Goal: Information Seeking & Learning: Learn about a topic

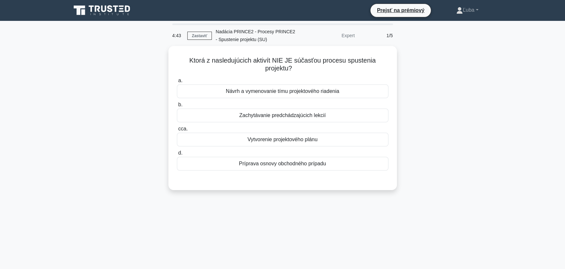
click at [426, 62] on div "Ktorá z nasledujúcich aktivít NIE JE súčasťou procesu spustenia projektu? .spin…" at bounding box center [282, 122] width 430 height 152
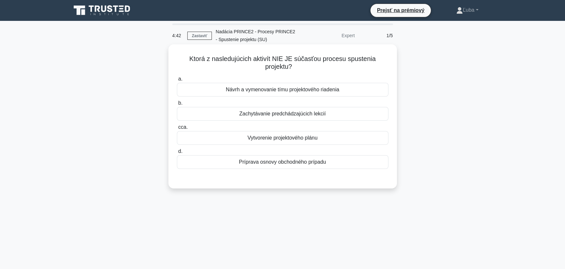
click at [305, 140] on font "Vytvorenie projektového plánu" at bounding box center [282, 138] width 70 height 6
click at [177, 129] on input "cca. Vytvorenie projektového plánu" at bounding box center [177, 127] width 0 height 4
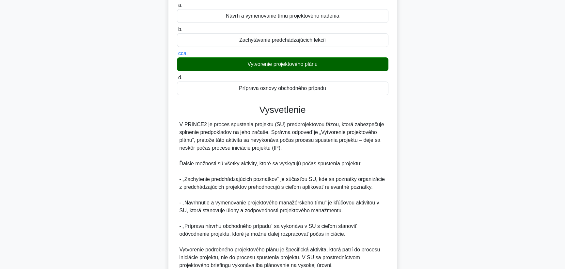
scroll to position [134, 0]
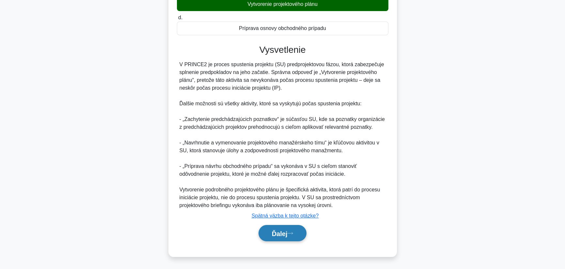
click at [277, 234] on font "Ďalej" at bounding box center [280, 233] width 16 height 7
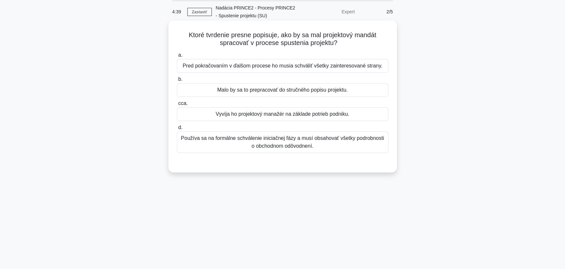
scroll to position [0, 0]
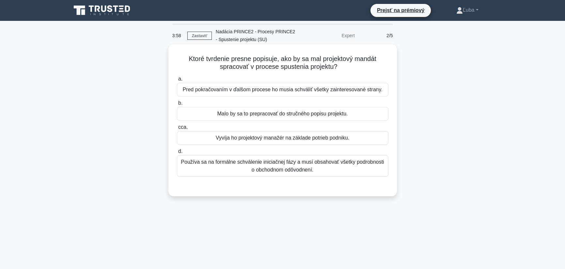
click at [308, 116] on font "Malo by sa to prepracovať do stručného popisu projektu." at bounding box center [282, 114] width 130 height 6
click at [177, 105] on input "b. Malo by sa to prepracovať do stručného popisu projektu." at bounding box center [177, 103] width 0 height 4
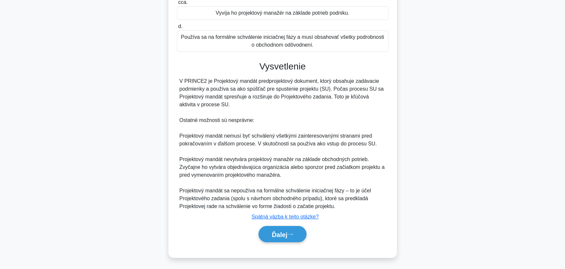
scroll to position [126, 0]
click at [272, 232] on font "Ďalej" at bounding box center [280, 233] width 16 height 7
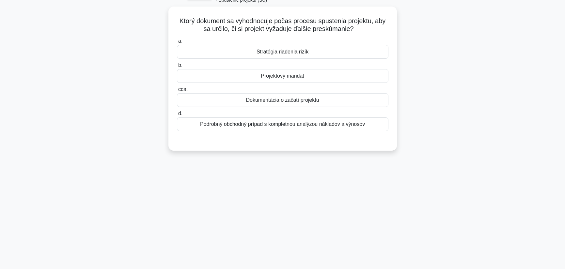
scroll to position [0, 0]
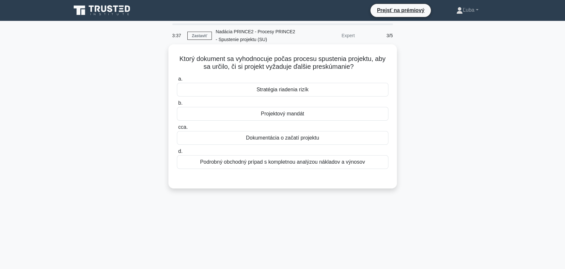
click at [281, 164] on font "Podrobný obchodný prípad s kompletnou analýzou nákladov a výnosov" at bounding box center [282, 162] width 165 height 6
click at [177, 154] on input "d. Podrobný obchodný prípad s kompletnou analýzou nákladov a výnosov" at bounding box center [177, 151] width 0 height 4
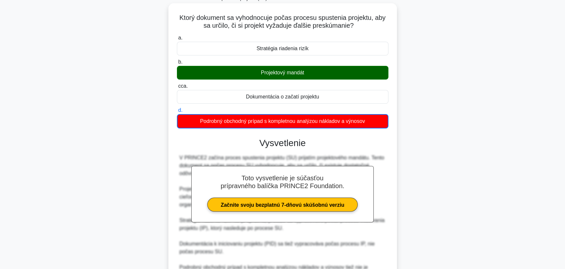
scroll to position [109, 0]
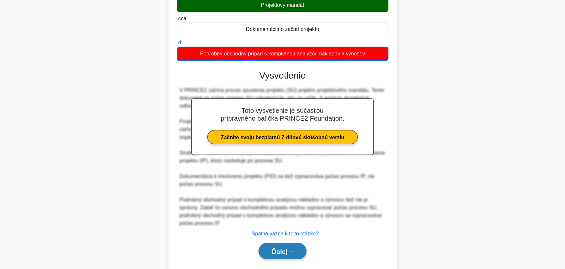
click at [273, 250] on font "Ďalej" at bounding box center [280, 251] width 16 height 7
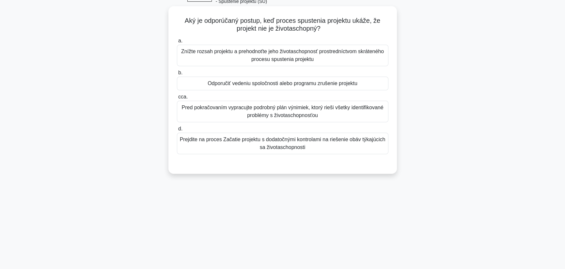
scroll to position [0, 0]
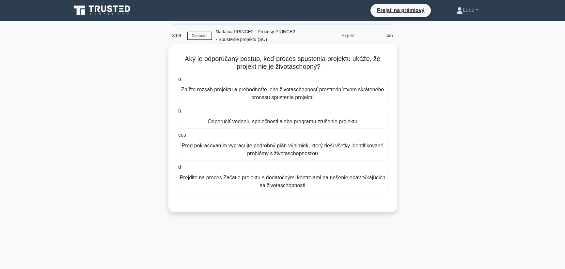
click at [243, 123] on font "Odporučiť vedeniu spoločnosti alebo programu zrušenie projektu" at bounding box center [282, 122] width 150 height 6
click at [177, 113] on input "b. Odporučiť vedeniu spoločnosti alebo programu zrušenie projektu" at bounding box center [177, 111] width 0 height 4
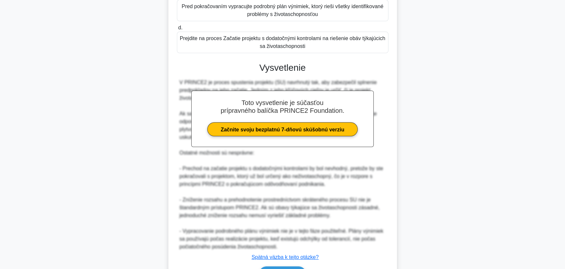
scroll to position [181, 0]
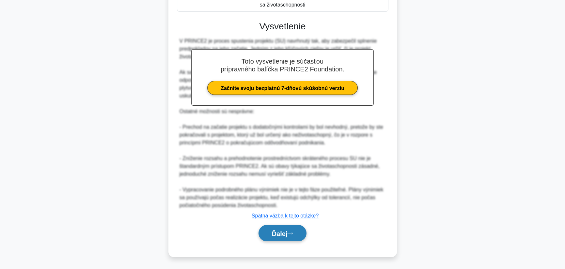
click at [274, 235] on font "Ďalej" at bounding box center [280, 233] width 16 height 7
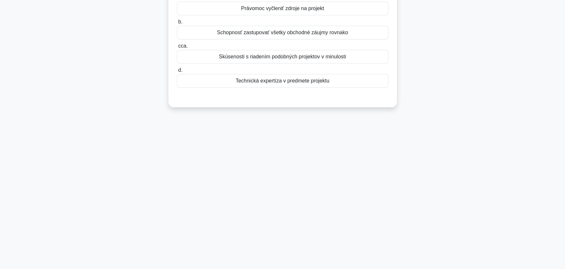
scroll to position [0, 0]
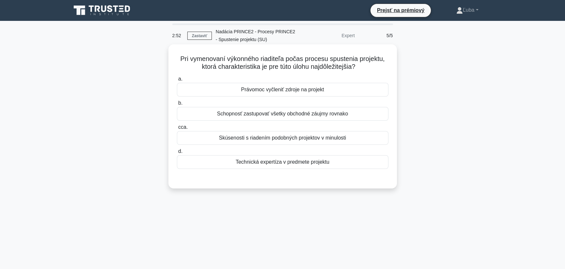
click at [288, 95] on div "Právomoc vyčleniť zdroje na projekt" at bounding box center [282, 90] width 211 height 14
click at [177, 81] on input "a. Právomoc vyčleniť zdroje na projekt" at bounding box center [177, 79] width 0 height 4
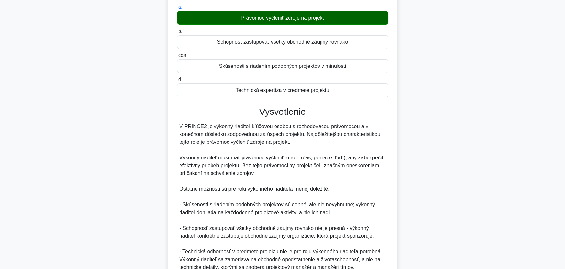
scroll to position [134, 0]
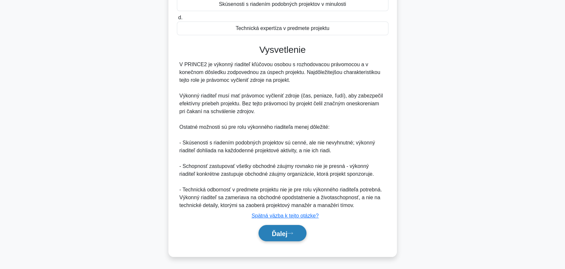
click at [275, 234] on font "Ďalej" at bounding box center [280, 233] width 16 height 7
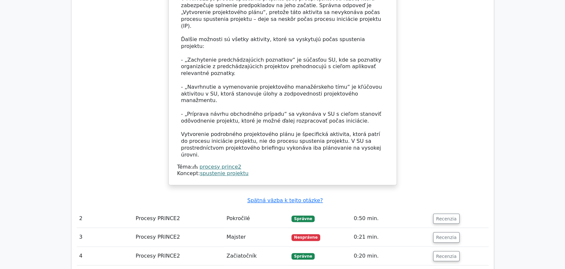
scroll to position [706, 0]
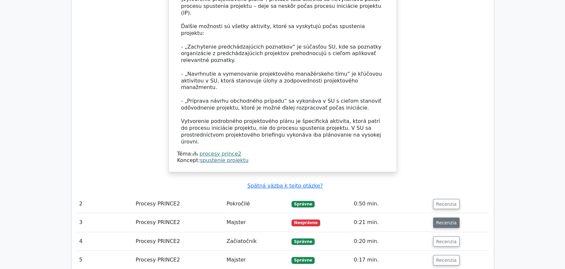
click at [441, 220] on font "Recenzia" at bounding box center [446, 222] width 21 height 5
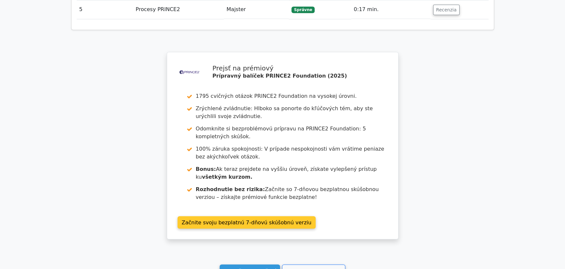
scroll to position [1235, 0]
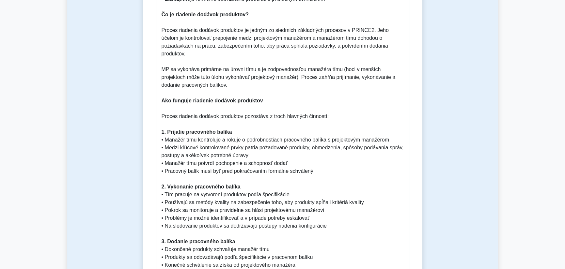
scroll to position [326, 0]
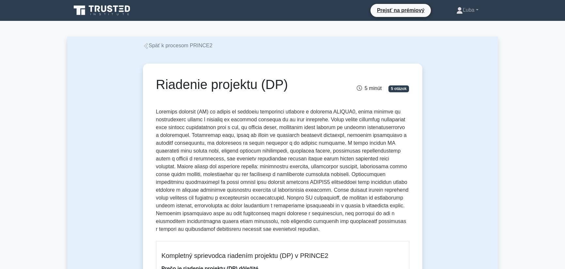
click at [295, 119] on font at bounding box center [282, 170] width 252 height 123
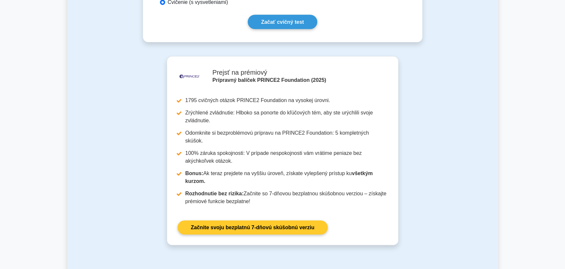
scroll to position [1033, 0]
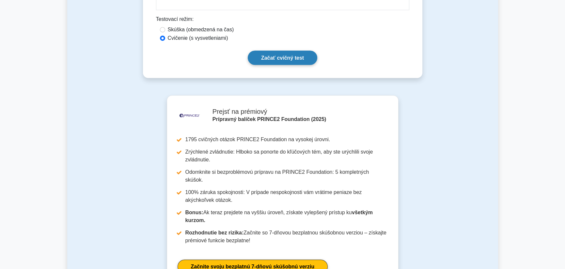
click at [290, 57] on font "Začať cvičný test" at bounding box center [282, 58] width 43 height 6
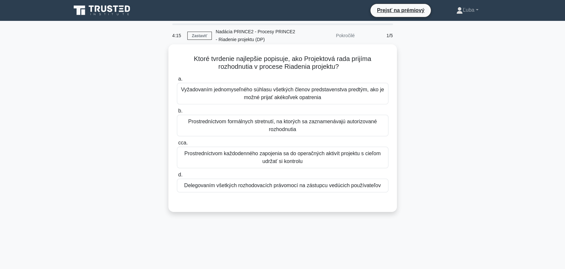
click at [333, 130] on font "Prostredníctvom formálnych stretnutí, na ktorých sa zaznamenávajú autorizované …" at bounding box center [282, 126] width 205 height 16
click at [177, 113] on input "b. Prostredníctvom formálnych stretnutí, na ktorých sa zaznamenávajú autorizova…" at bounding box center [177, 111] width 0 height 4
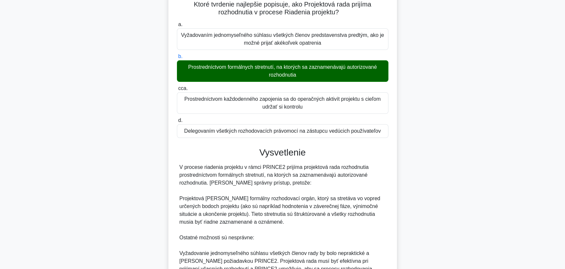
scroll to position [196, 0]
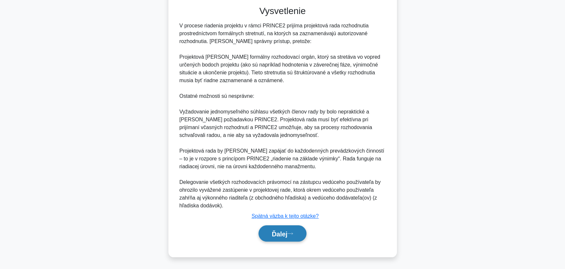
click at [287, 234] on font "Ďalej" at bounding box center [280, 233] width 16 height 7
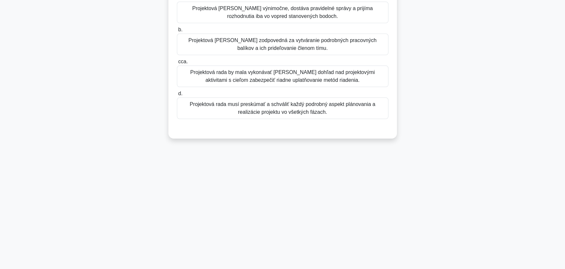
scroll to position [0, 0]
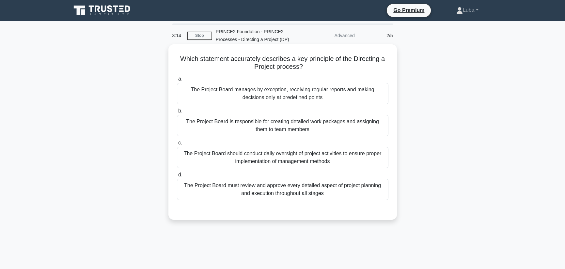
click at [304, 193] on div "The Project Board must review and approve every detailed aspect of project plan…" at bounding box center [282, 190] width 211 height 22
click at [177, 177] on input "d. The Project Board must review and approve every detailed aspect of project p…" at bounding box center [177, 175] width 0 height 4
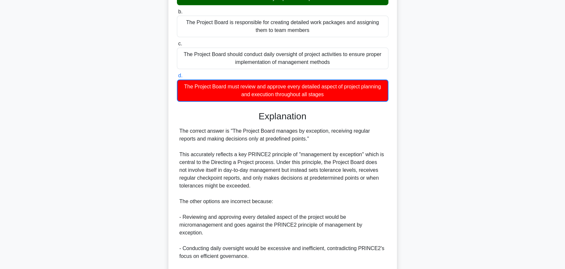
scroll to position [173, 0]
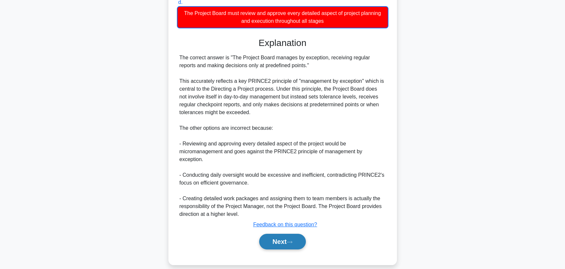
click at [283, 234] on button "Next" at bounding box center [282, 242] width 47 height 16
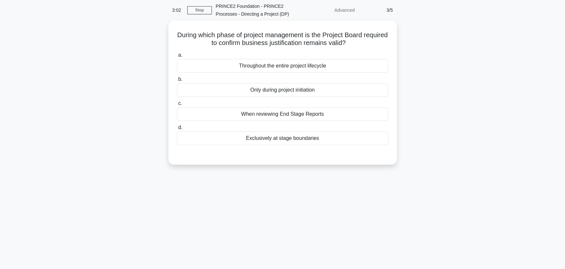
scroll to position [0, 0]
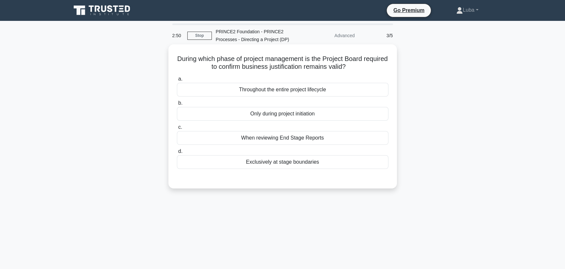
click at [292, 93] on div "Throughout the entire project lifecycle" at bounding box center [282, 90] width 211 height 14
click at [177, 81] on input "a. Throughout the entire project lifecycle" at bounding box center [177, 79] width 0 height 4
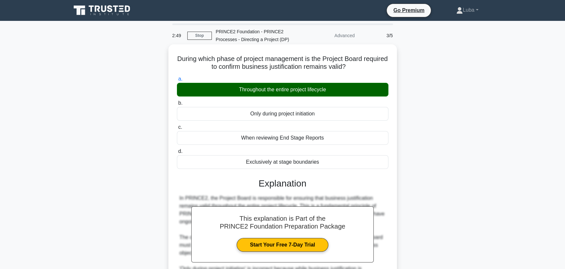
scroll to position [133, 0]
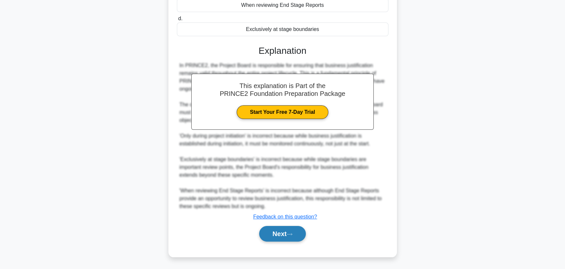
click at [286, 236] on button "Next" at bounding box center [282, 234] width 47 height 16
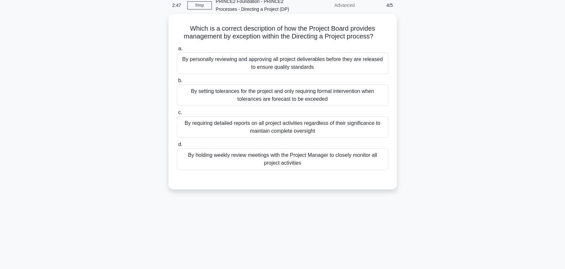
scroll to position [0, 0]
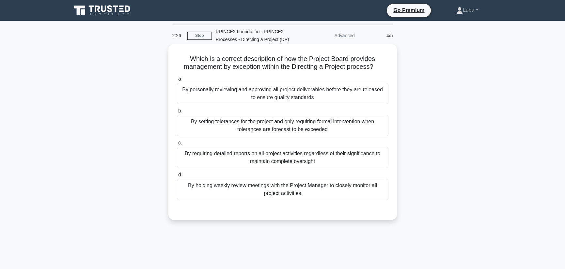
click at [276, 128] on div "By setting tolerances for the project and only requiring formal intervention wh…" at bounding box center [282, 126] width 211 height 22
click at [177, 113] on input "b. By setting tolerances for the project and only requiring formal intervention…" at bounding box center [177, 111] width 0 height 4
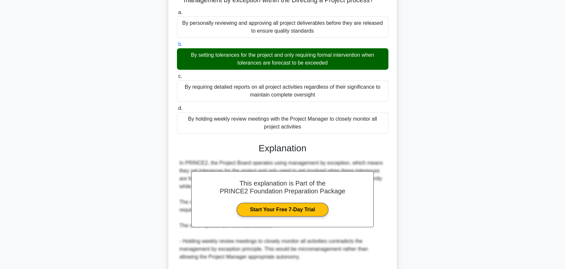
scroll to position [180, 0]
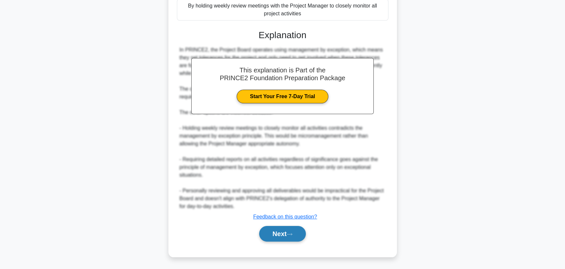
click at [280, 234] on button "Next" at bounding box center [282, 234] width 47 height 16
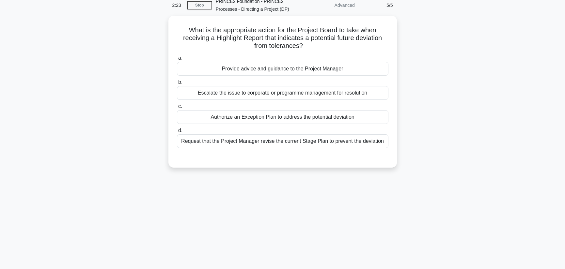
scroll to position [0, 0]
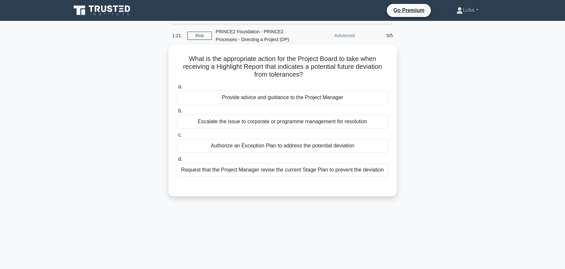
click at [320, 99] on div "Provide advice and guidance to the Project Manager" at bounding box center [282, 98] width 211 height 14
click at [177, 89] on input "a. Provide advice and guidance to the Project Manager" at bounding box center [177, 87] width 0 height 4
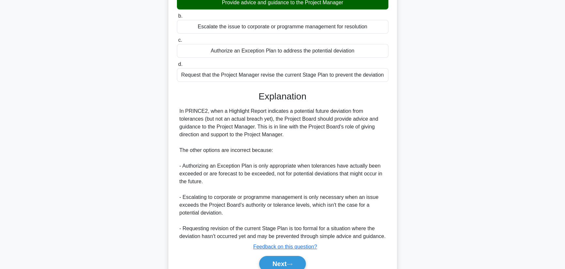
scroll to position [125, 0]
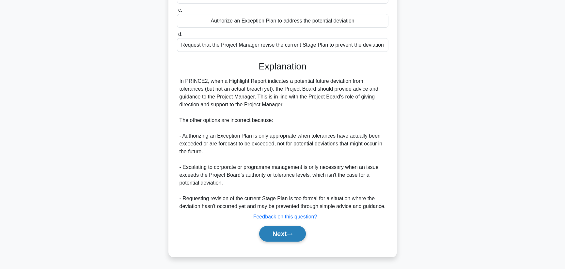
click at [279, 238] on button "Next" at bounding box center [282, 234] width 47 height 16
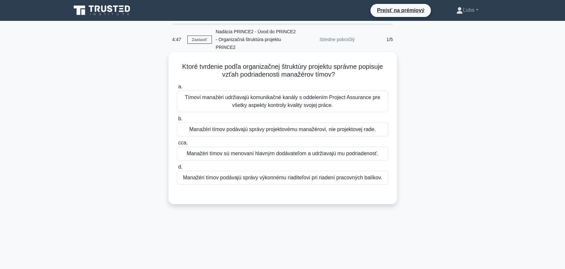
click at [252, 127] on font "Manažéri tímov podávajú správy projektovému manažérovi, nie projektovej rade." at bounding box center [282, 130] width 186 height 6
click at [177, 121] on input "b. Manažéri tímov podávajú správy projektovému manažérovi, nie projektovej rade." at bounding box center [177, 119] width 0 height 4
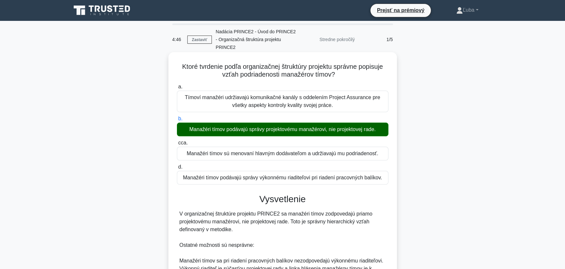
scroll to position [126, 0]
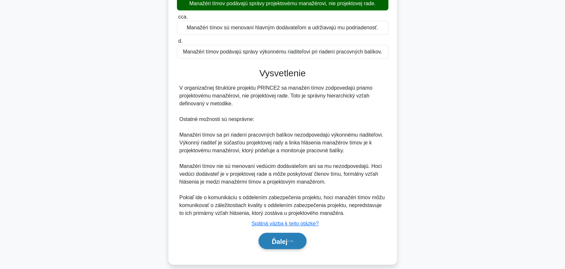
click at [272, 238] on font "Ďalej" at bounding box center [280, 241] width 16 height 7
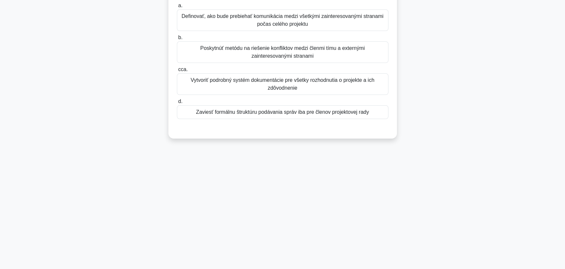
scroll to position [0, 0]
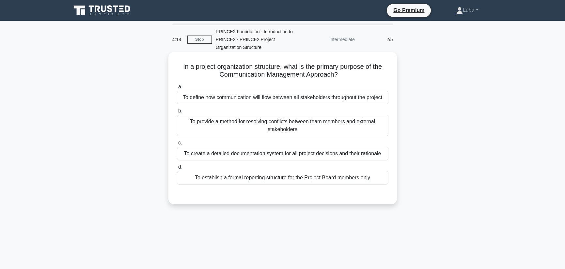
click at [350, 100] on div "To define how communication will flow between all stakeholders throughout the p…" at bounding box center [282, 98] width 211 height 14
click at [177, 89] on input "a. To define how communication will flow between all stakeholders throughout th…" at bounding box center [177, 87] width 0 height 4
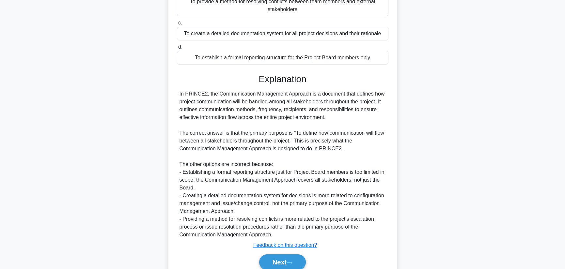
scroll to position [157, 0]
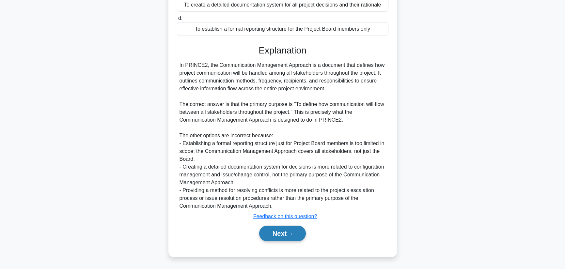
click at [269, 235] on button "Next" at bounding box center [282, 234] width 47 height 16
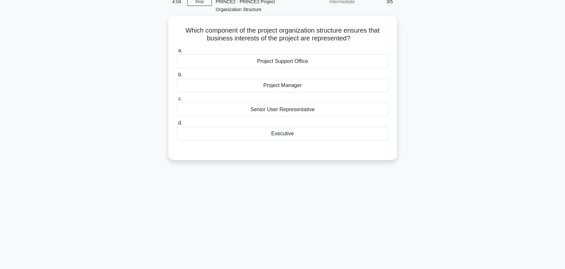
scroll to position [0, 0]
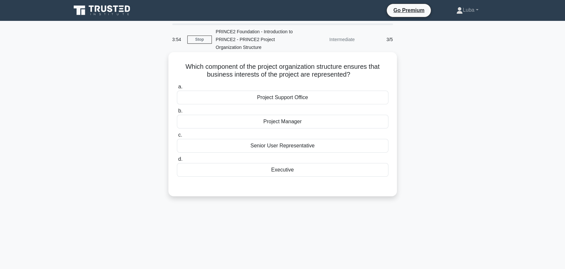
click at [296, 145] on div "Senior User Representative" at bounding box center [282, 146] width 211 height 14
click at [177, 137] on input "c. Senior User Representative" at bounding box center [177, 135] width 0 height 4
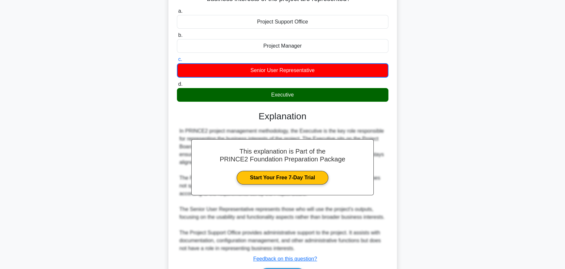
scroll to position [118, 0]
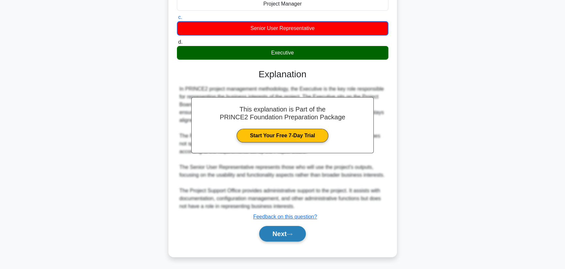
click at [284, 235] on button "Next" at bounding box center [282, 234] width 47 height 16
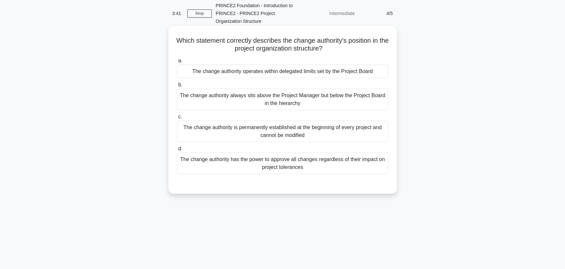
scroll to position [0, 0]
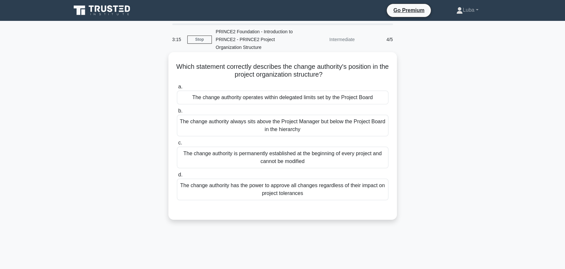
click at [287, 190] on div "The change authority has the power to approve all changes regardless of their i…" at bounding box center [282, 190] width 211 height 22
click at [177, 177] on input "d. The change authority has the power to approve all changes regardless of thei…" at bounding box center [177, 175] width 0 height 4
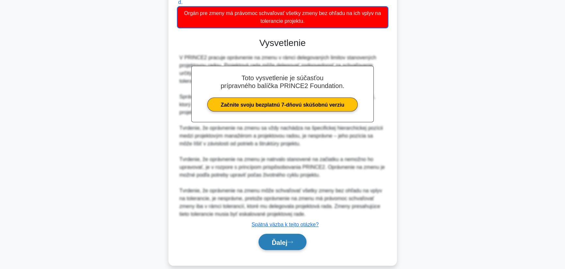
scroll to position [173, 0]
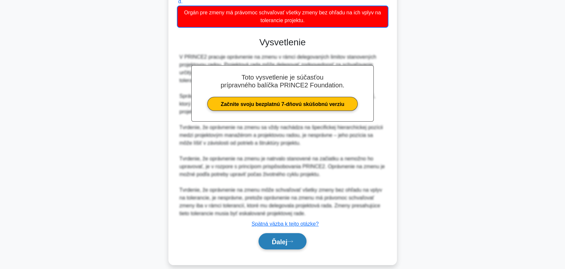
click at [279, 238] on font "Ďalej" at bounding box center [280, 241] width 16 height 7
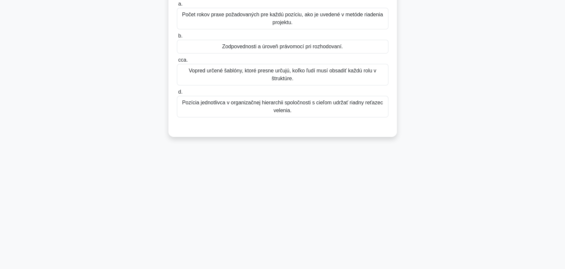
scroll to position [0, 0]
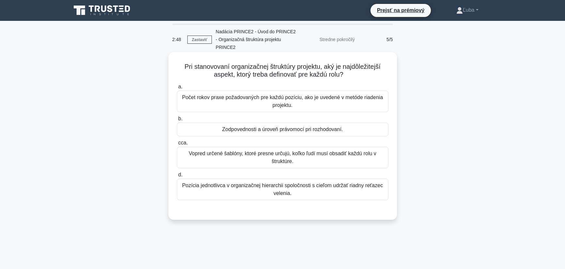
click at [299, 127] on font "Zodpovednosti a úroveň právomocí pri rozhodovaní." at bounding box center [282, 130] width 121 height 6
click at [177, 120] on input "b. Zodpovednosti a úroveň právomocí pri rozhodovaní." at bounding box center [177, 119] width 0 height 4
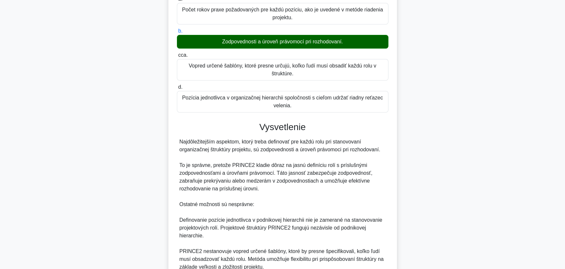
scroll to position [163, 0]
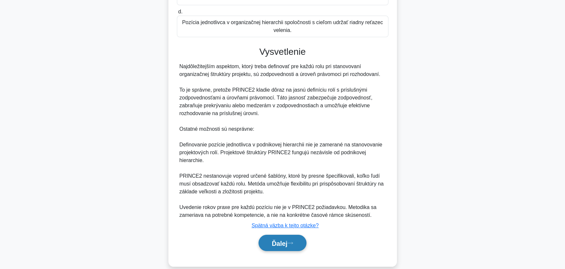
click at [267, 239] on button "Ďalej" at bounding box center [282, 243] width 48 height 17
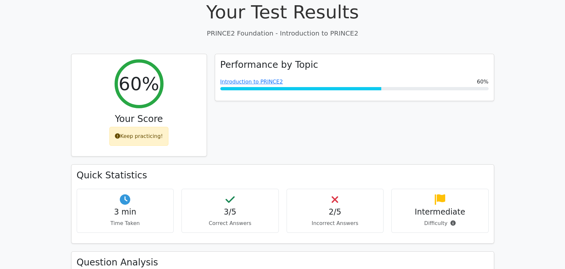
scroll to position [163, 0]
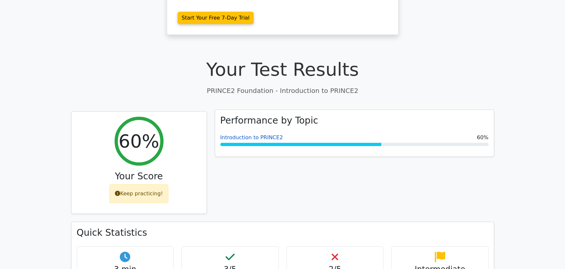
click at [252, 134] on link "Introduction to PRINCE2" at bounding box center [251, 137] width 63 height 6
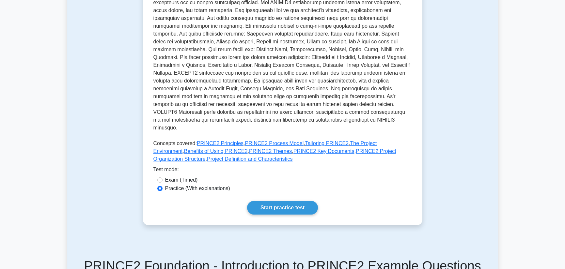
scroll to position [217, 0]
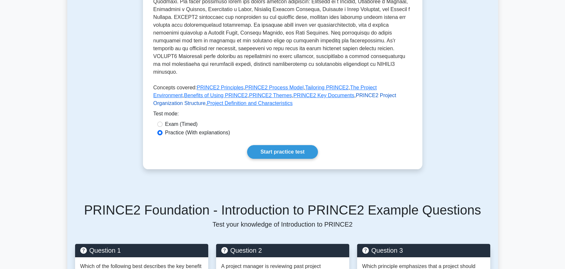
click at [317, 93] on link "PRINCE2 Project Organization Structure" at bounding box center [274, 99] width 243 height 13
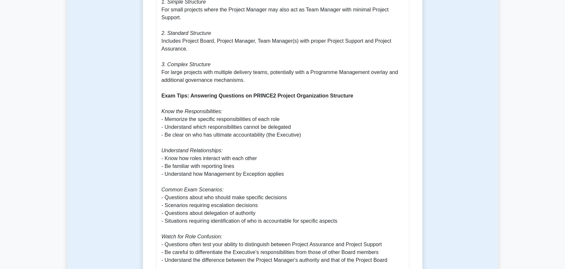
scroll to position [1087, 0]
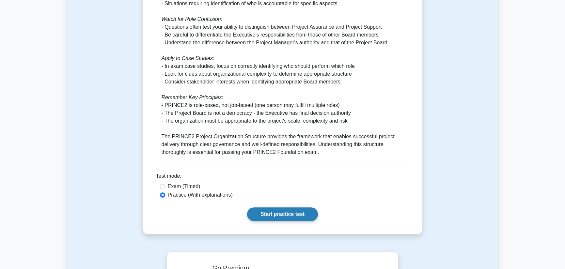
click at [281, 207] on link "Start practice test" at bounding box center [282, 214] width 71 height 14
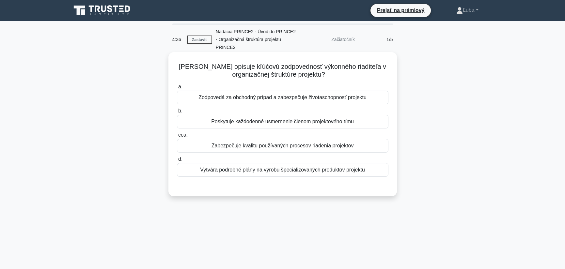
click at [322, 95] on font "Zodpovedá za obchodný prípad a zabezpečuje životaschopnosť projektu" at bounding box center [282, 98] width 168 height 6
click at [177, 89] on input "a. Zodpovedá za obchodný prípad a zabezpečuje životaschopnosť projektu" at bounding box center [177, 87] width 0 height 4
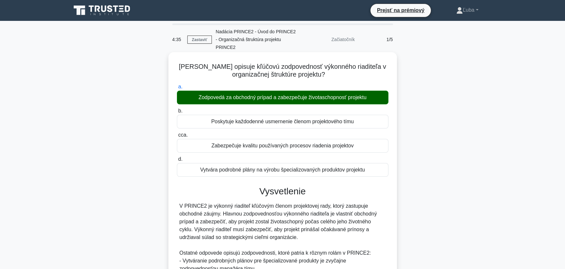
scroll to position [110, 0]
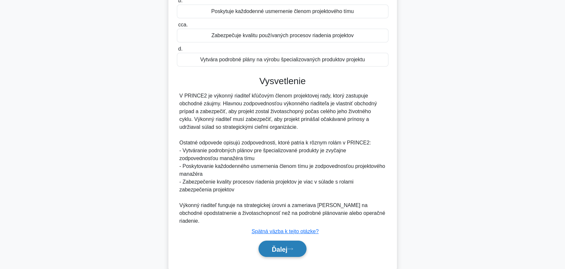
click at [287, 246] on font "Ďalej" at bounding box center [280, 249] width 16 height 7
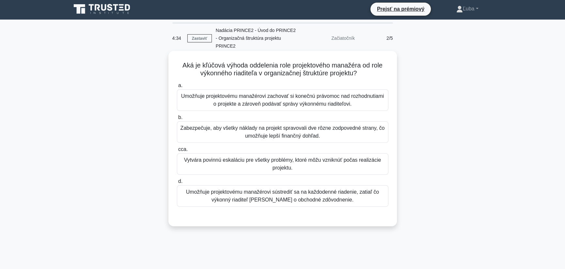
scroll to position [0, 0]
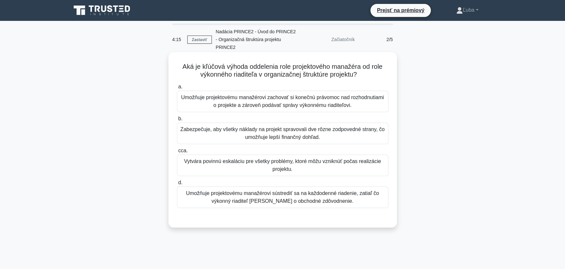
click at [288, 192] on font "Umožňuje projektovému manažérovi sústrediť sa na každodenné riadenie, zatiaľ čo…" at bounding box center [282, 196] width 193 height 13
click at [177, 185] on input "d. Umožňuje projektovému manažérovi sústrediť sa na každodenné riadenie, zatiaľ…" at bounding box center [177, 183] width 0 height 4
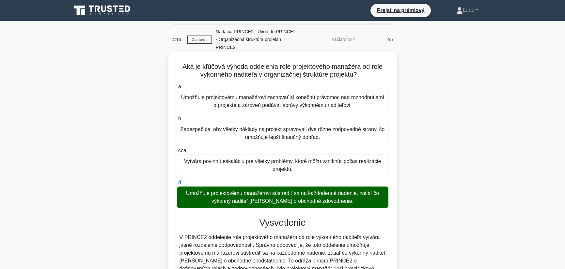
scroll to position [157, 0]
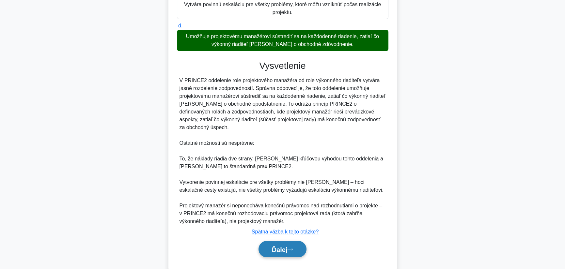
click at [276, 246] on font "Ďalej" at bounding box center [280, 249] width 16 height 7
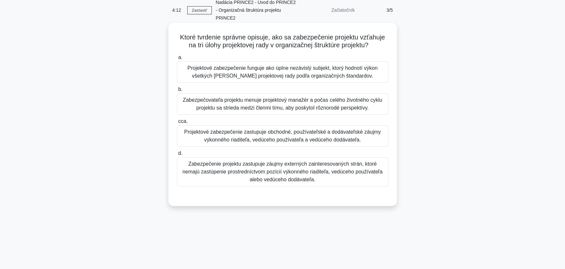
scroll to position [0, 0]
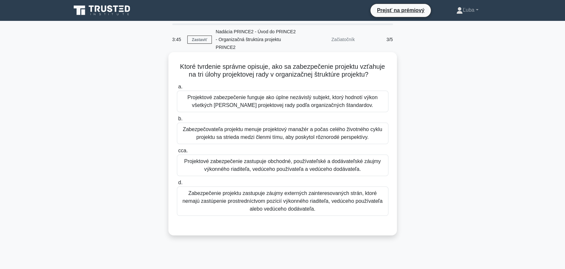
click at [264, 163] on font "Projektové zabezpečenie zastupuje obchodné, používateľské a dodávateľské záujmy…" at bounding box center [282, 164] width 197 height 13
click at [177, 153] on input "cca. Projektové zabezpečenie zastupuje obchodné, používateľské a dodávateľské z…" at bounding box center [177, 151] width 0 height 4
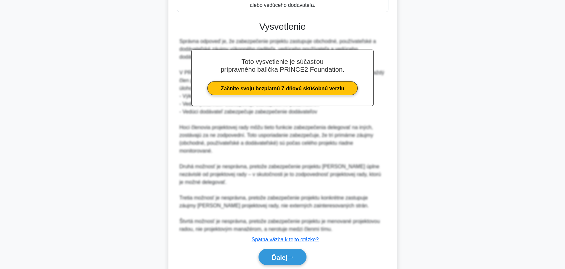
scroll to position [204, 0]
click at [272, 253] on font "Ďalej" at bounding box center [280, 256] width 16 height 7
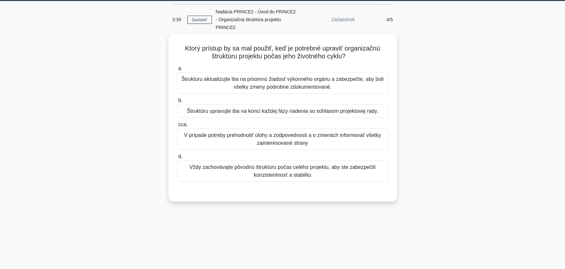
scroll to position [0, 0]
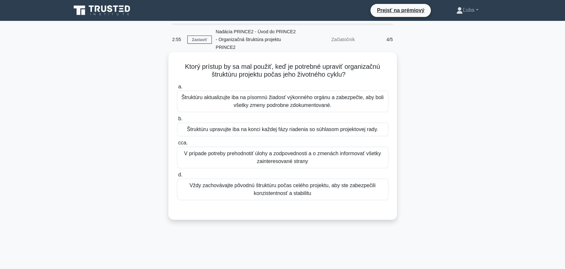
click at [262, 96] on font "Štruktúru aktualizujte iba na písomnú žiadosť výkonného orgánu a zabezpečte, ab…" at bounding box center [282, 101] width 202 height 13
click at [177, 89] on input "a. Štruktúru aktualizujte iba na písomnú žiadosť výkonného orgánu a zabezpečte,…" at bounding box center [177, 87] width 0 height 4
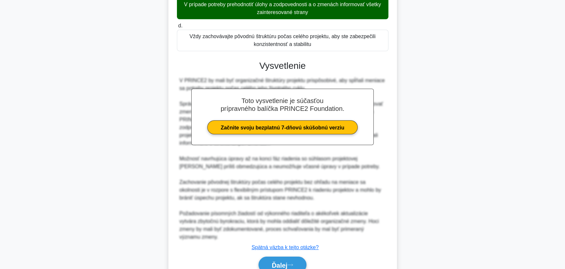
scroll to position [163, 0]
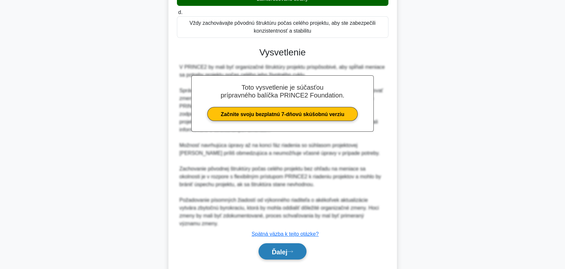
click at [272, 248] on font "Ďalej" at bounding box center [280, 251] width 16 height 7
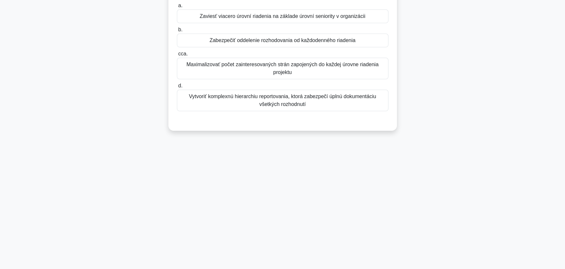
scroll to position [0, 0]
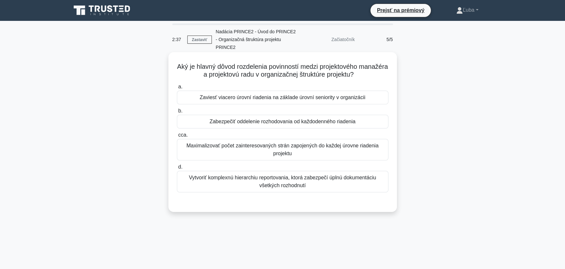
click at [293, 119] on font "Zabezpečiť oddelenie rozhodovania od každodenného riadenia" at bounding box center [282, 122] width 146 height 6
click at [177, 113] on input "b. Zabezpečiť oddelenie rozhodovania od každodenného riadenia" at bounding box center [177, 111] width 0 height 4
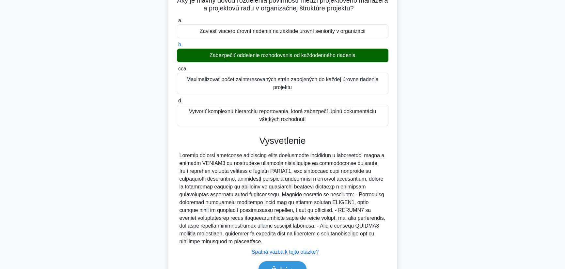
scroll to position [95, 0]
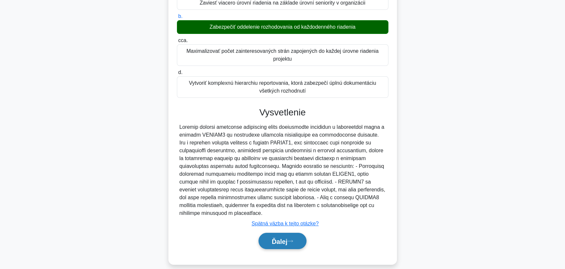
click at [266, 235] on button "Ďalej" at bounding box center [282, 241] width 48 height 17
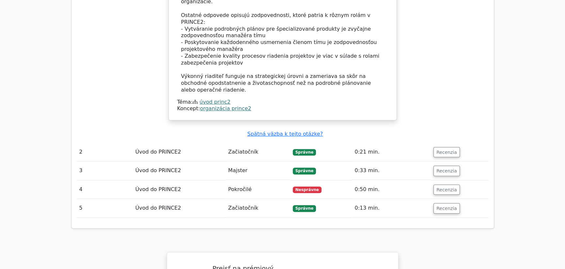
scroll to position [706, 0]
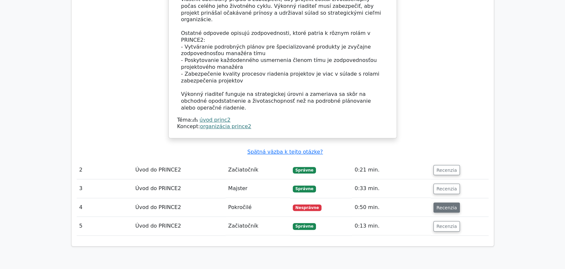
click at [438, 205] on font "Recenzia" at bounding box center [446, 207] width 21 height 5
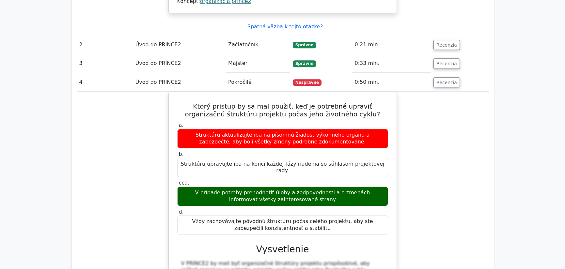
scroll to position [761, 0]
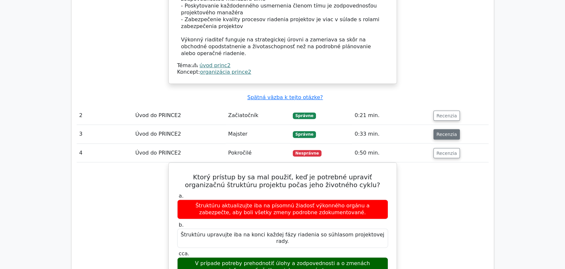
click at [438, 132] on font "Recenzia" at bounding box center [446, 134] width 21 height 5
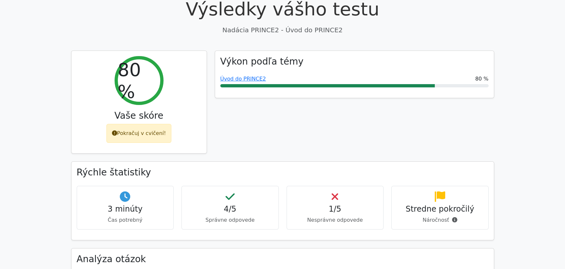
scroll to position [182, 0]
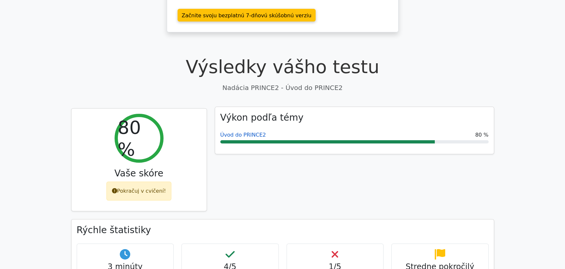
click at [249, 135] on font "Úvod do PRINCE2" at bounding box center [243, 135] width 46 height 6
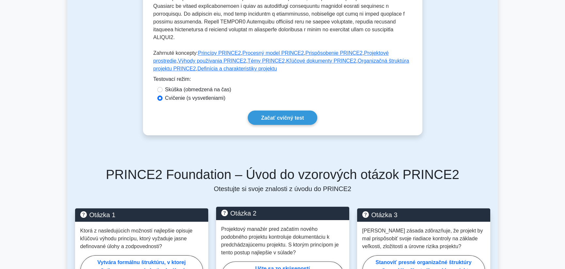
scroll to position [217, 0]
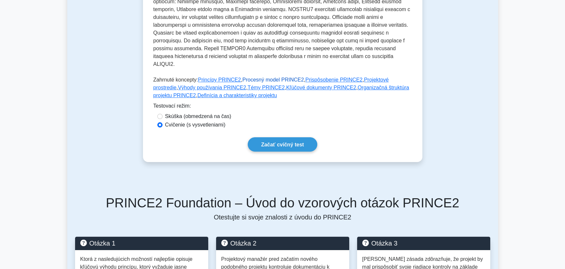
click at [259, 77] on font "Procesný model PRINCE2" at bounding box center [273, 80] width 62 height 6
click at [248, 85] on font "Témy PRINCE2" at bounding box center [266, 88] width 37 height 6
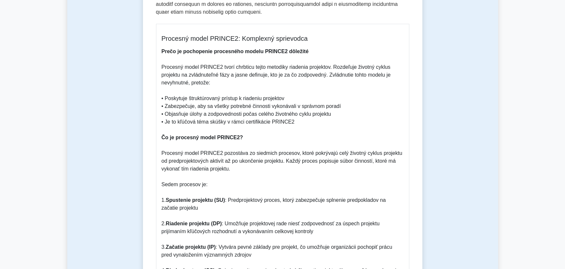
scroll to position [380, 0]
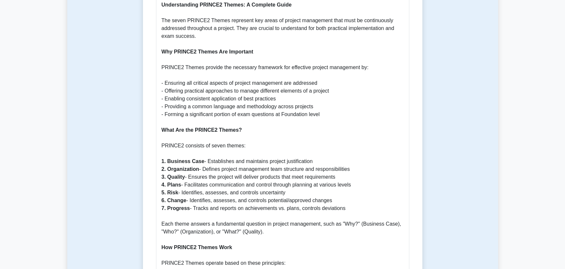
scroll to position [280, 0]
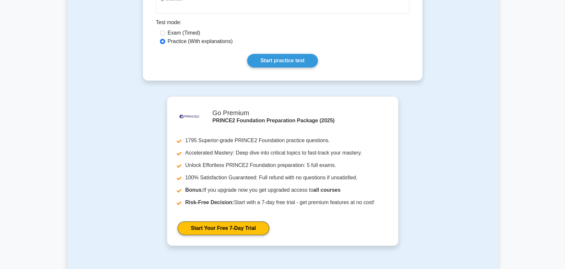
scroll to position [932, 0]
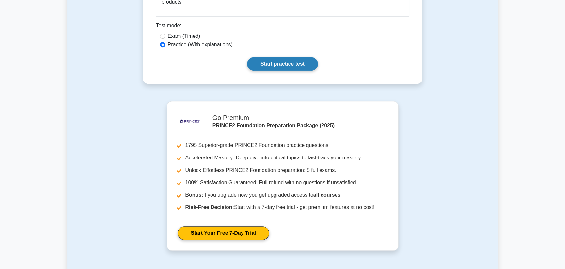
click at [271, 66] on link "Start practice test" at bounding box center [282, 64] width 71 height 14
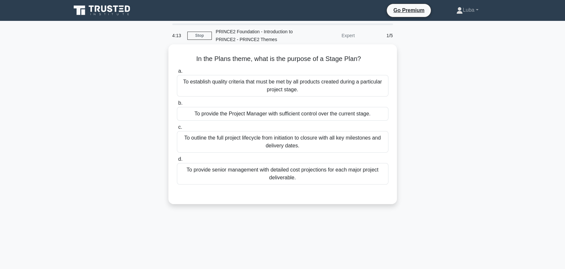
click at [278, 88] on div "To establish quality criteria that must be met by all products created during a…" at bounding box center [282, 86] width 211 height 22
click at [177, 73] on input "a. To establish quality criteria that must be met by all products created durin…" at bounding box center [177, 71] width 0 height 4
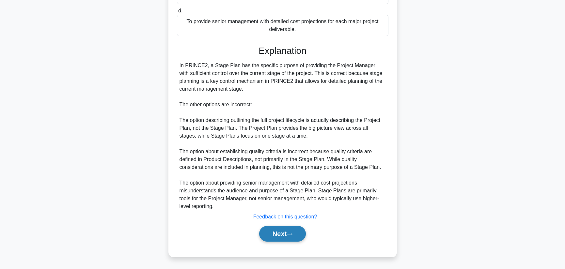
click at [275, 234] on button "Next" at bounding box center [282, 234] width 47 height 16
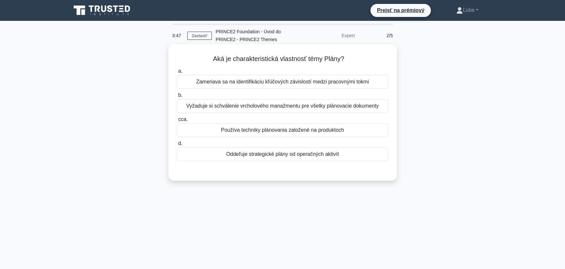
click at [326, 108] on font "Vyžaduje si schválenie vrcholového manažmentu pre všetky plánovacie dokumenty" at bounding box center [282, 106] width 192 height 6
click at [177, 98] on input "b. Vyžaduje si schválenie vrcholového manažmentu pre všetky plánovacie dokumenty" at bounding box center [177, 95] width 0 height 4
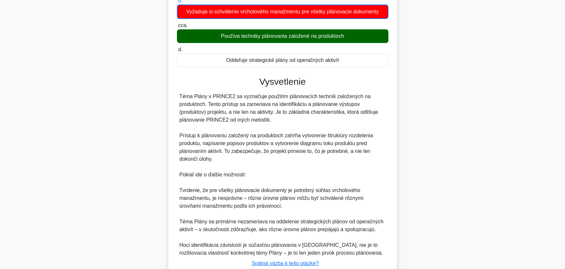
scroll to position [142, 0]
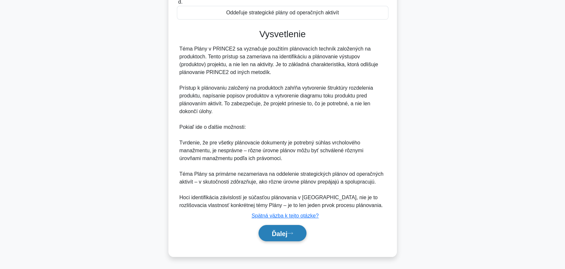
click at [285, 230] on font "Ďalej" at bounding box center [280, 233] width 16 height 7
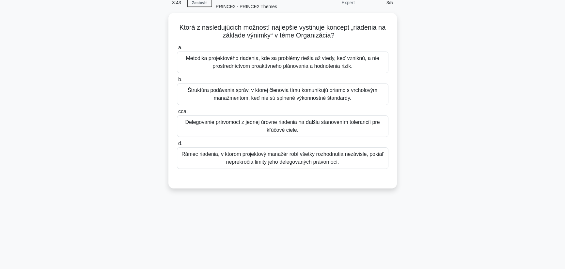
scroll to position [0, 0]
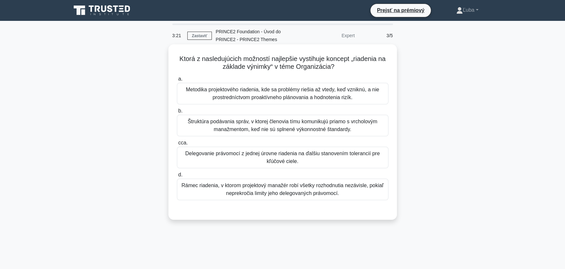
click at [287, 155] on font "Delegovanie právomocí z jednej úrovne riadenia na ďalšiu stanovením tolerancií …" at bounding box center [282, 157] width 194 height 13
click at [177, 145] on input "cca. Delegovanie právomocí z jednej úrovne riadenia na ďalšiu stanovením tolera…" at bounding box center [177, 143] width 0 height 4
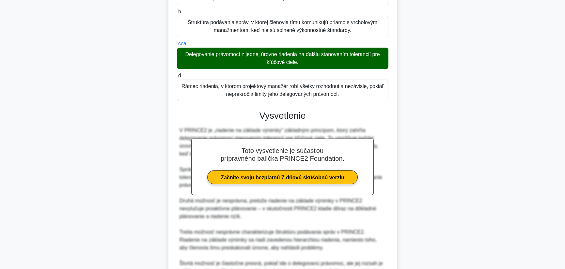
scroll to position [173, 0]
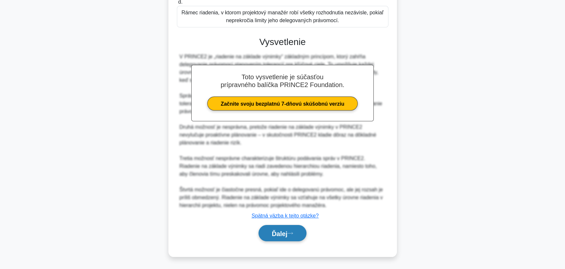
click at [281, 232] on font "Ďalej" at bounding box center [280, 233] width 16 height 7
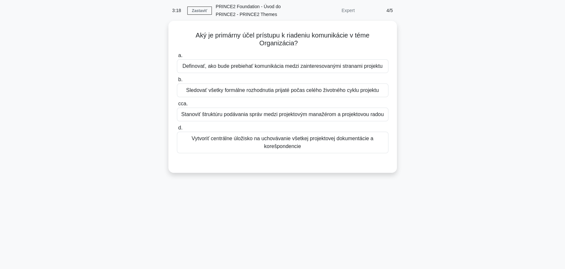
scroll to position [0, 0]
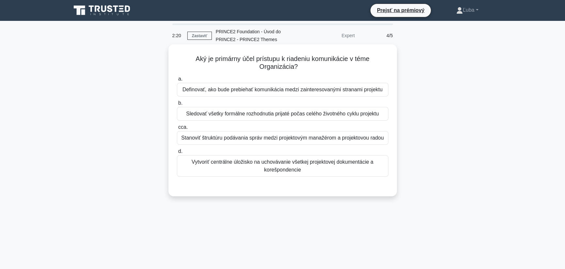
click at [328, 89] on font "Definovať, ako bude prebiehať komunikácia medzi zainteresovanými stranami proje…" at bounding box center [282, 90] width 200 height 6
click at [177, 81] on input "a. Definovať, ako bude prebiehať komunikácia medzi zainteresovanými stranami pr…" at bounding box center [177, 79] width 0 height 4
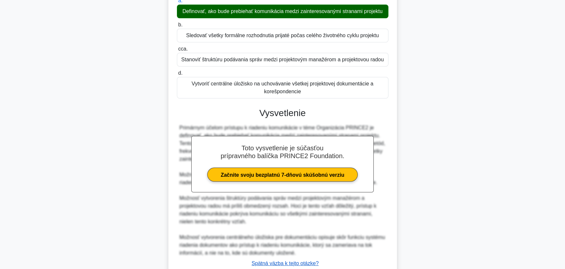
scroll to position [126, 0]
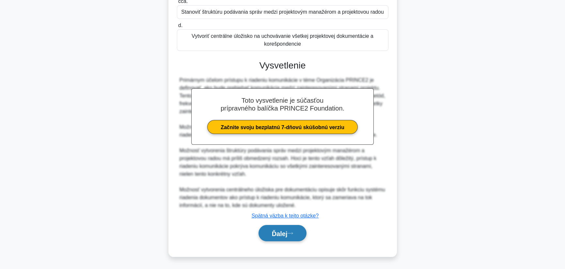
click at [274, 235] on font "Ďalej" at bounding box center [280, 233] width 16 height 7
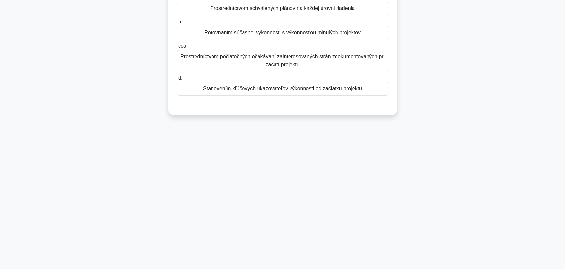
scroll to position [0, 0]
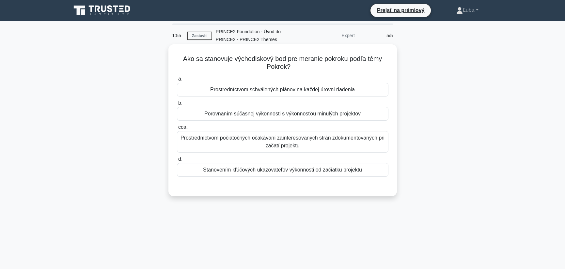
click at [274, 146] on font "Prostredníctvom počiatočných očakávaní zainteresovaných strán zdokumentovaných …" at bounding box center [282, 141] width 204 height 13
click at [177, 129] on input "cca. Prostredníctvom počiatočných očakávaní zainteresovaných strán zdokumentova…" at bounding box center [177, 127] width 0 height 4
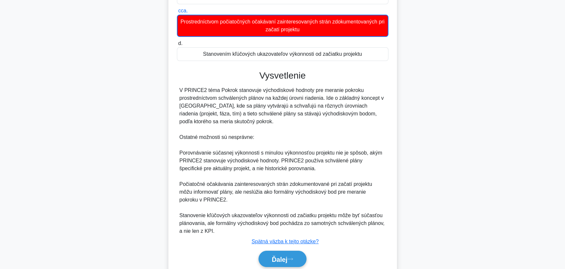
scroll to position [142, 0]
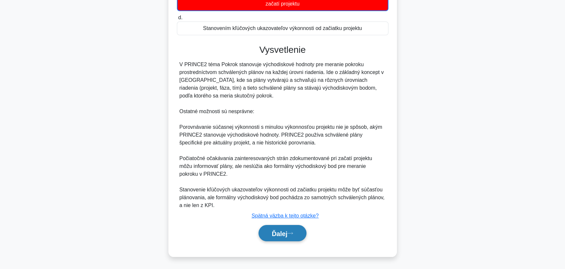
click at [272, 231] on font "Ďalej" at bounding box center [280, 233] width 16 height 7
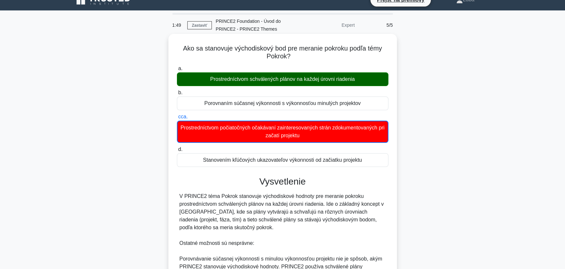
scroll to position [0, 0]
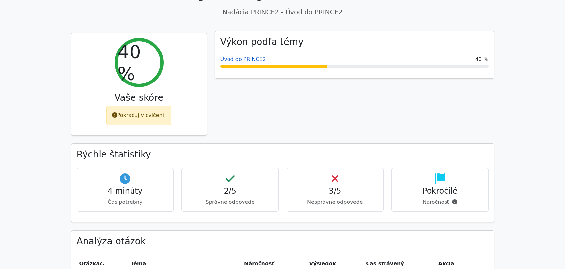
click at [251, 58] on font "Úvod do PRINCE2" at bounding box center [243, 59] width 46 height 6
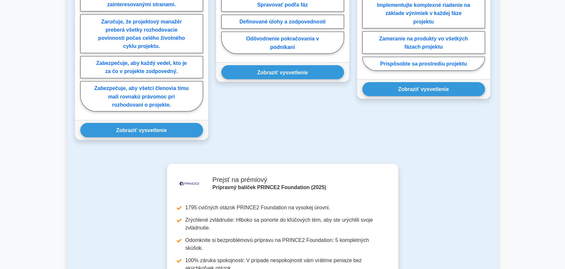
scroll to position [435, 0]
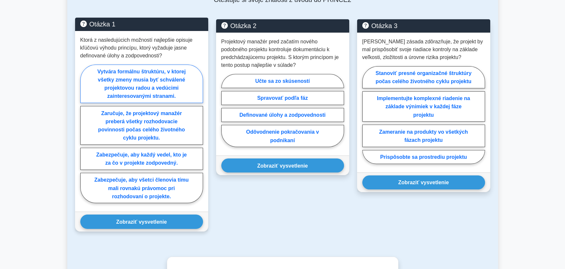
click at [150, 68] on label "Vytvára formálnu štruktúru, v ktorej všetky zmeny musia byť schválené projektov…" at bounding box center [141, 84] width 123 height 39
click at [84, 134] on input "Vytvára formálnu štruktúru, v ktorej všetky zmeny musia byť schválené projektov…" at bounding box center [82, 136] width 4 height 4
radio input "true"
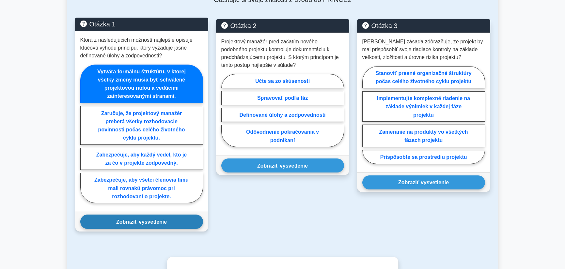
click at [122, 219] on font "Zobraziť vysvetlenie" at bounding box center [141, 222] width 51 height 6
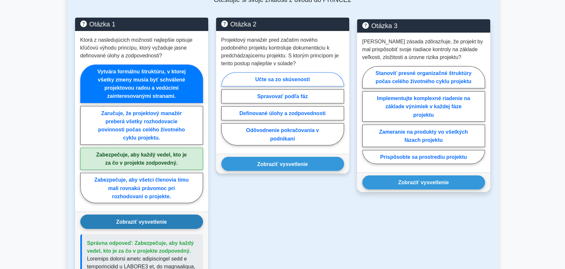
click at [279, 77] on font "Učte sa zo skúseností" at bounding box center [282, 80] width 54 height 6
click at [225, 109] on input "Učte sa zo skúseností" at bounding box center [223, 111] width 4 height 4
radio input "true"
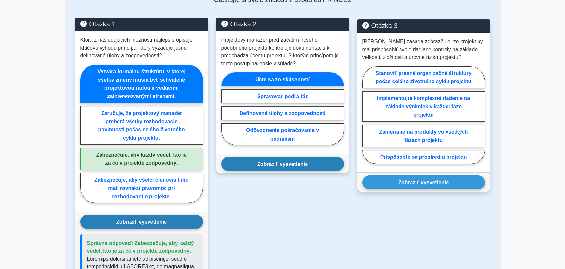
click at [285, 161] on font "Zobraziť vysvetlenie" at bounding box center [282, 164] width 51 height 6
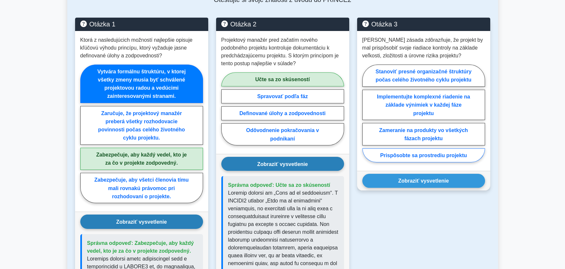
click at [428, 153] on font "Prispôsobte sa prostrediu projektu" at bounding box center [423, 156] width 87 height 6
click at [366, 117] on input "Prispôsobte sa prostrediu projektu" at bounding box center [364, 115] width 4 height 4
radio input "true"
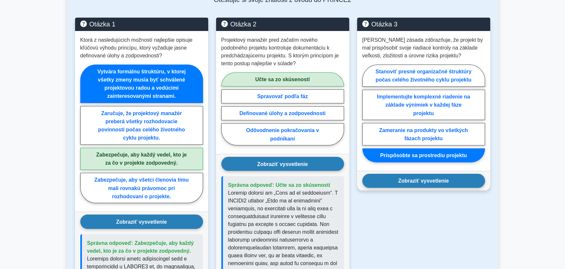
click at [411, 178] on font "Zobraziť vysvetlenie" at bounding box center [423, 181] width 51 height 6
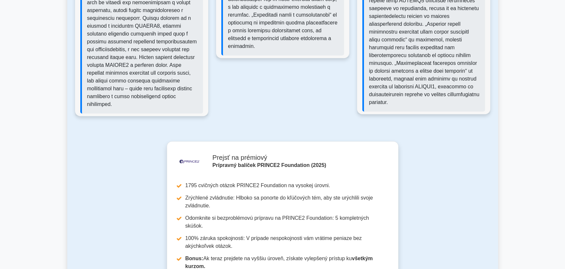
scroll to position [544, 0]
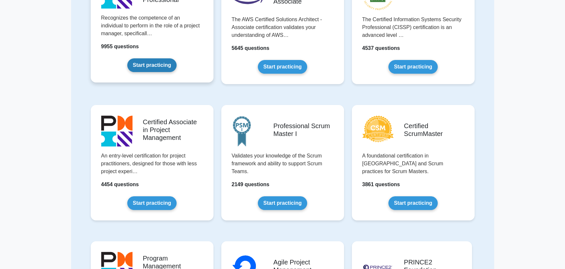
scroll to position [217, 0]
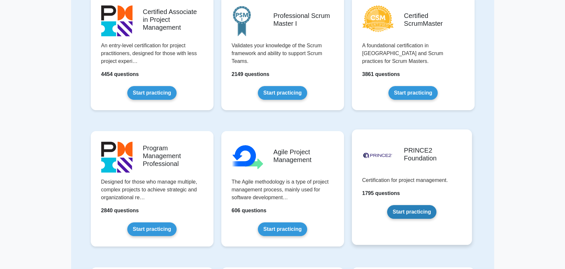
click at [402, 212] on link "Start practicing" at bounding box center [411, 212] width 49 height 14
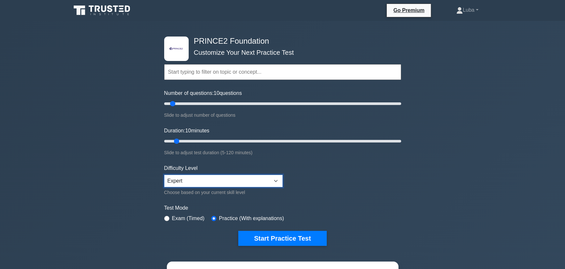
click at [275, 179] on select "Beginner Intermediate Expert" at bounding box center [223, 181] width 118 height 12
select select "intermediate"
click at [164, 175] on select "Beginner Intermediate Expert" at bounding box center [223, 181] width 118 height 12
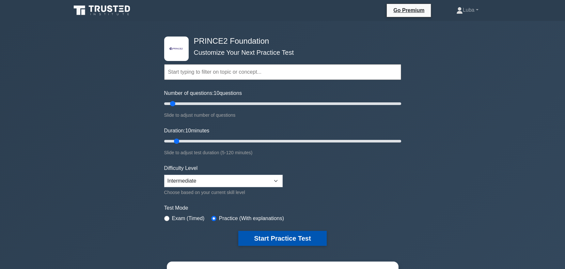
click at [279, 239] on button "Start Practice Test" at bounding box center [282, 238] width 88 height 15
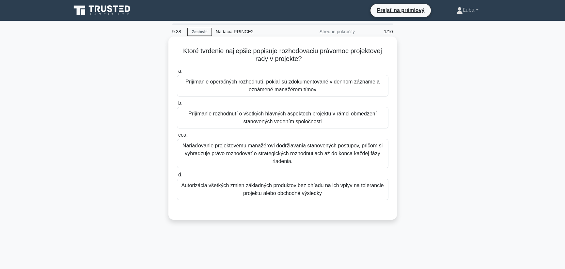
click at [263, 123] on font "Prijímanie rozhodnutí o všetkých hlavných aspektoch projektu v rámci obmedzení …" at bounding box center [282, 117] width 188 height 13
click at [177, 105] on input "b. Prijímanie rozhodnutí o všetkých hlavných aspektoch projektu v rámci obmedze…" at bounding box center [177, 103] width 0 height 4
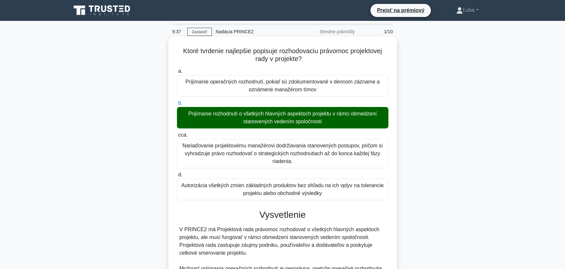
scroll to position [149, 0]
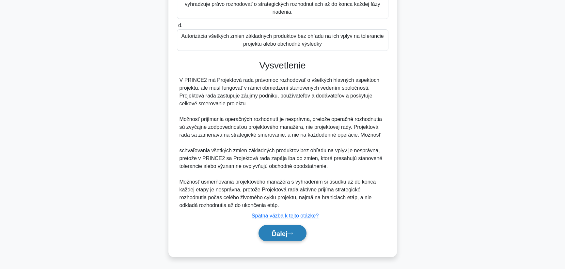
click at [275, 236] on font "Ďalej" at bounding box center [280, 233] width 16 height 7
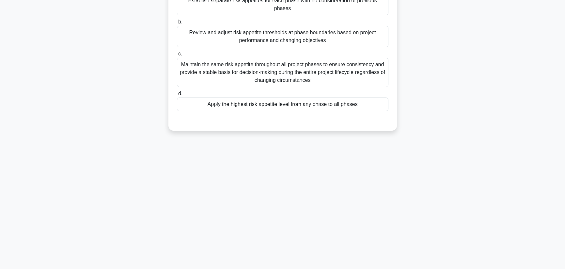
scroll to position [0, 0]
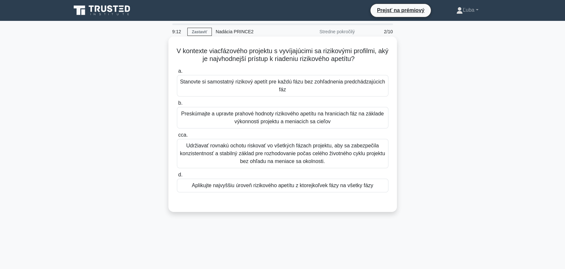
click at [299, 188] on font "Aplikujte najvyššiu úroveň rizikového apetítu z ktorejkoľvek fázy na všetky fázy" at bounding box center [281, 186] width 181 height 6
click at [177, 177] on input "d. Aplikujte najvyššiu úroveň rizikového apetítu z ktorejkoľvek fázy na všetky …" at bounding box center [177, 175] width 0 height 4
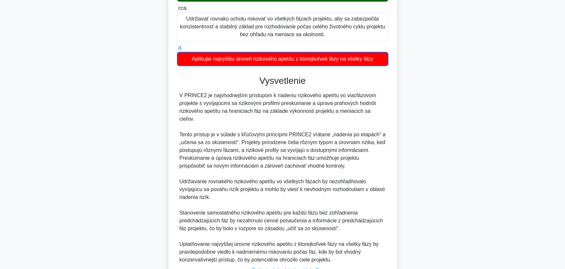
scroll to position [173, 0]
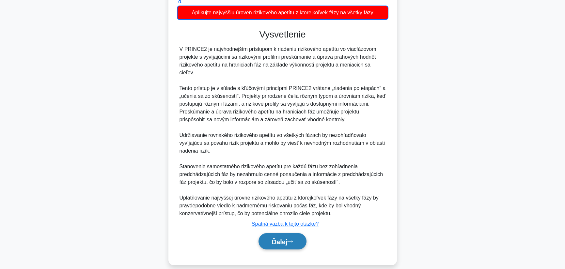
click at [281, 238] on font "Ďalej" at bounding box center [280, 241] width 16 height 7
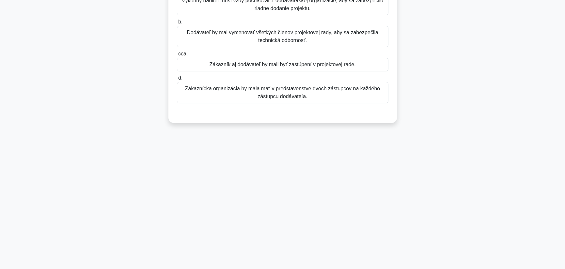
scroll to position [0, 0]
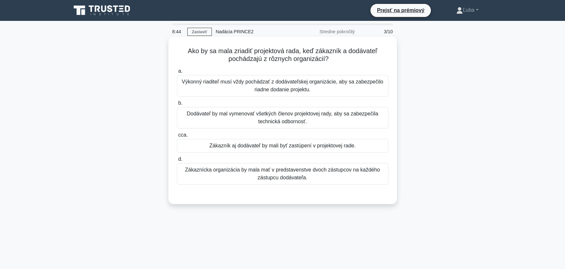
click at [303, 145] on font "Zákazník aj dodávateľ by mali byť zastúpení v projektovej rade." at bounding box center [282, 146] width 146 height 6
click at [177, 137] on input "cca. Zákazník aj dodávateľ by mali byť zastúpení v projektovej rade." at bounding box center [177, 135] width 0 height 4
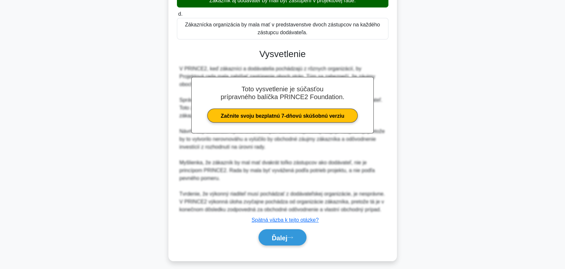
scroll to position [149, 0]
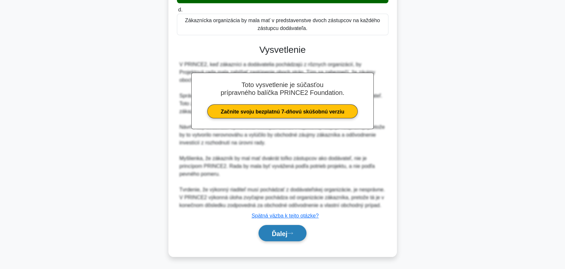
click at [283, 236] on font "Ďalej" at bounding box center [280, 233] width 16 height 7
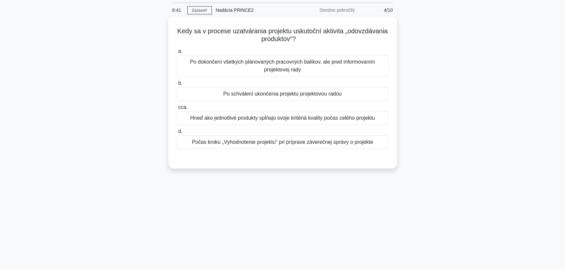
scroll to position [0, 0]
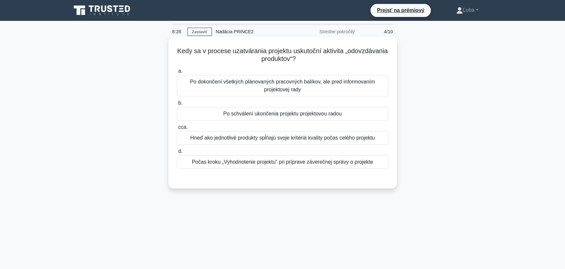
click at [270, 139] on font "Hneď ako jednotlivé produkty spĺňajú svoje kritériá kvality počas celého projek…" at bounding box center [282, 138] width 185 height 6
click at [177, 129] on input "cca. Hneď ako jednotlivé produkty spĺňajú svoje kritériá kvality počas celého p…" at bounding box center [177, 127] width 0 height 4
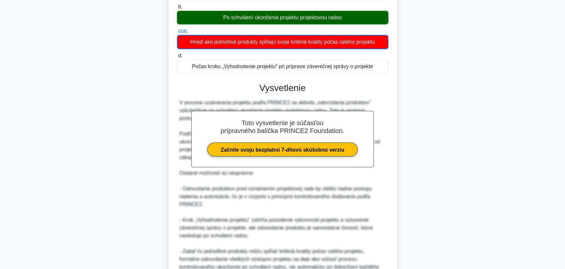
scroll to position [166, 0]
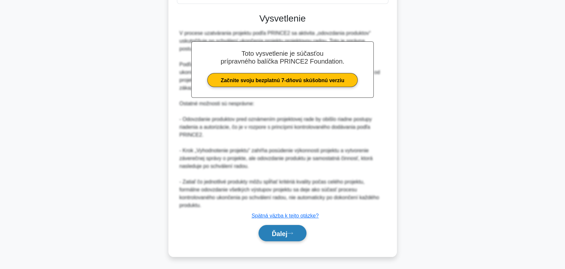
drag, startPoint x: 282, startPoint y: 234, endPoint x: 282, endPoint y: 226, distance: 7.2
click at [281, 234] on font "Ďalej" at bounding box center [280, 233] width 16 height 7
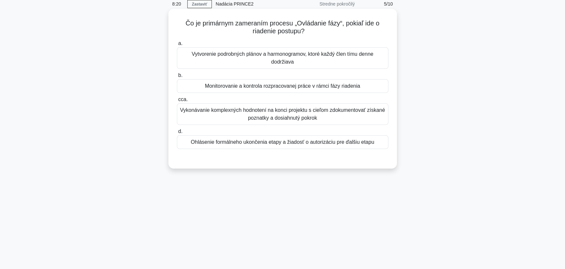
scroll to position [0, 0]
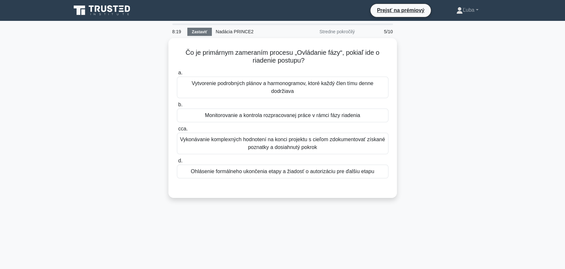
click at [199, 31] on font "Zastaviť" at bounding box center [199, 32] width 15 height 5
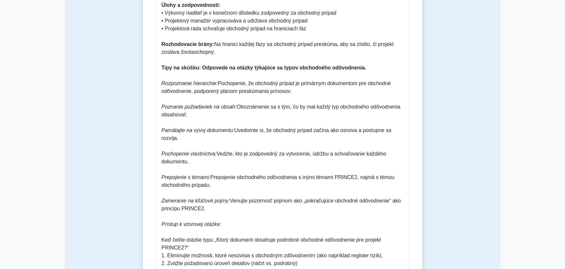
scroll to position [761, 0]
